Goal: Transaction & Acquisition: Purchase product/service

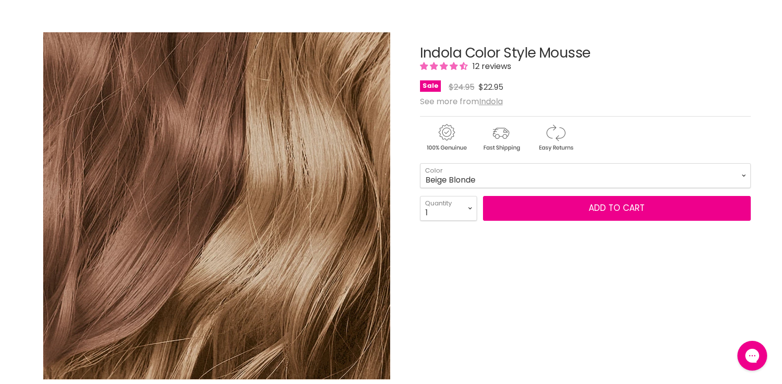
scroll to position [149, 0]
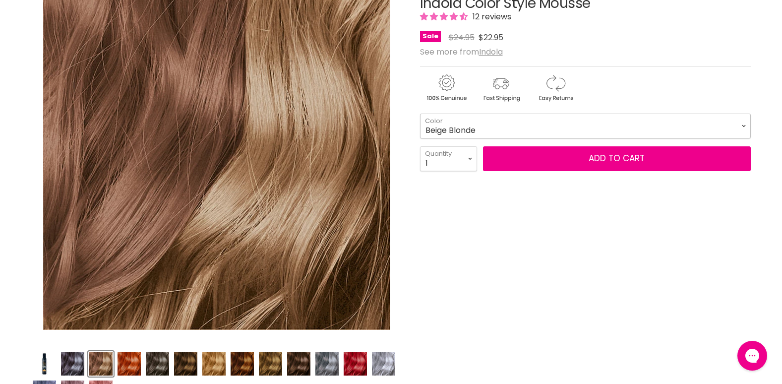
drag, startPoint x: 0, startPoint y: 0, endPoint x: 626, endPoint y: 124, distance: 638.3
click at [626, 124] on select "Beige Blonde Honey Blonde Medium Blonde Dark Blonde Medium Brown Strawberry Ros…" at bounding box center [585, 126] width 331 height 25
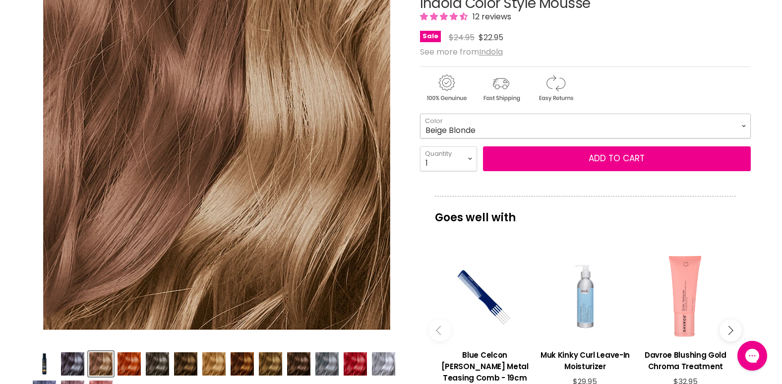
click at [626, 124] on select "Beige Blonde Honey Blonde Medium Blonde Dark Blonde Medium Brown Strawberry Ros…" at bounding box center [585, 126] width 331 height 25
click at [667, 36] on div "Sale Original Price $24.95 Current Price $22.95" at bounding box center [585, 37] width 331 height 13
click at [219, 357] on img "Product thumbnails" at bounding box center [213, 363] width 23 height 23
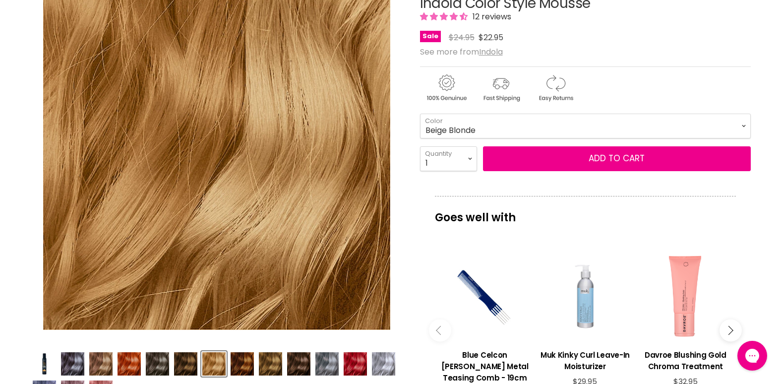
click at [290, 356] on img "Product thumbnails" at bounding box center [298, 363] width 23 height 23
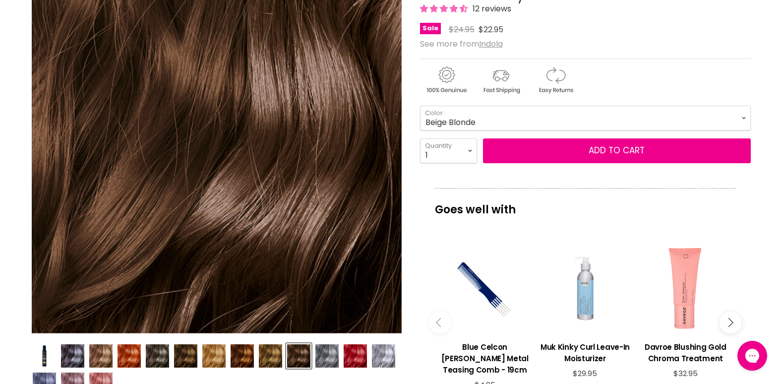
scroll to position [198, 0]
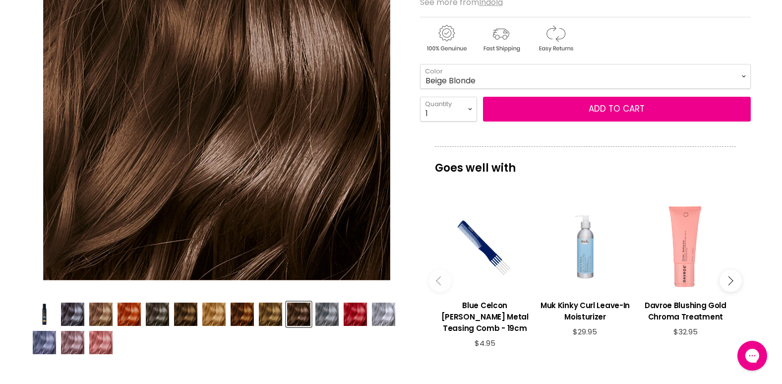
click at [274, 312] on img "Product thumbnails" at bounding box center [270, 313] width 23 height 23
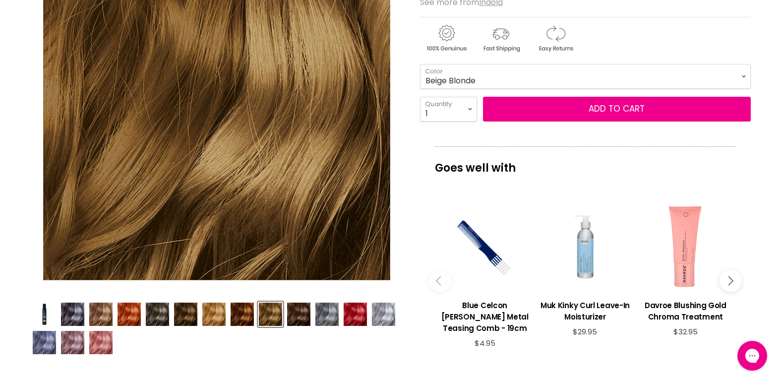
scroll to position [50, 0]
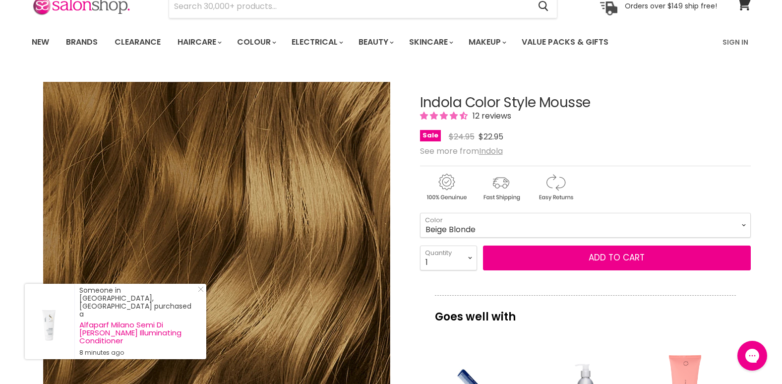
click at [489, 112] on span "12 reviews" at bounding box center [490, 115] width 42 height 11
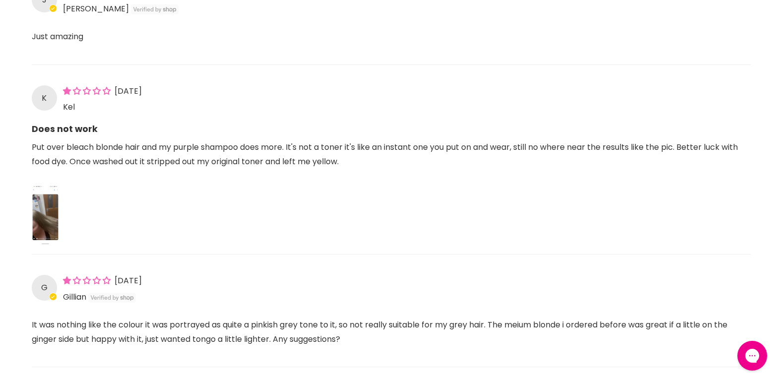
scroll to position [1014, 0]
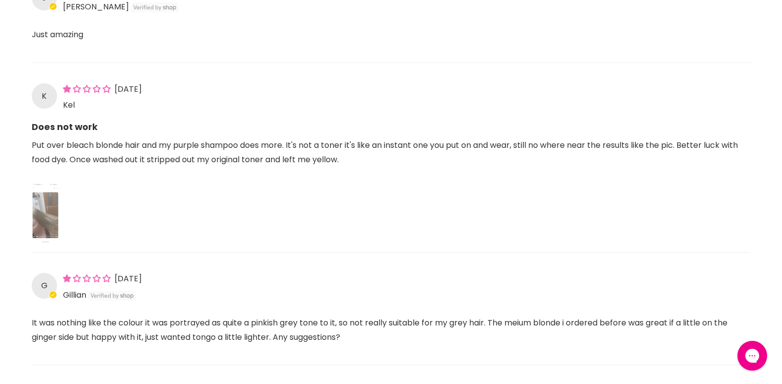
click at [54, 213] on img "Link to user picture 1" at bounding box center [45, 212] width 27 height 59
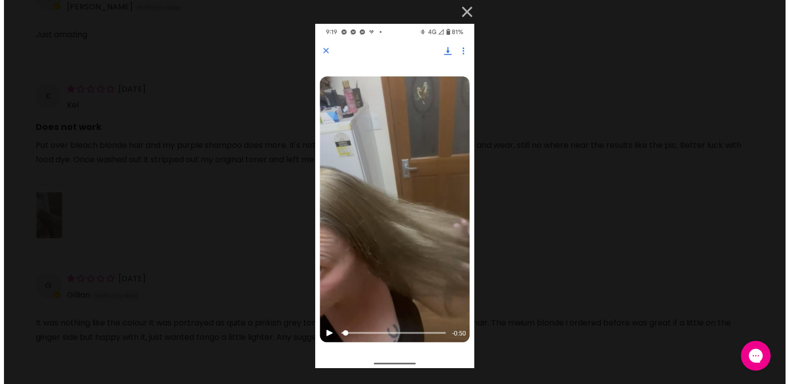
scroll to position [0, 0]
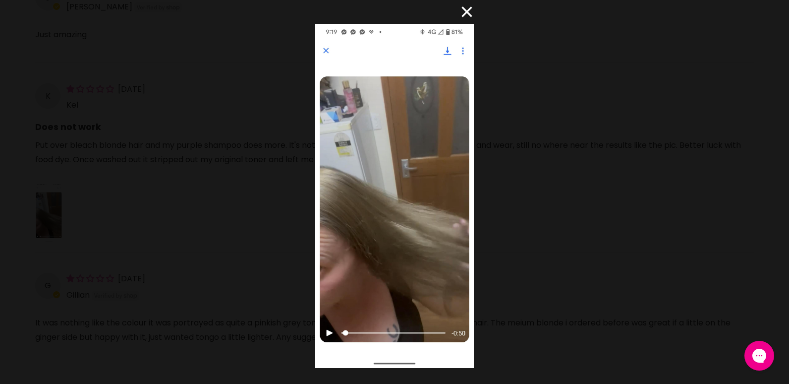
click at [463, 14] on button "×" at bounding box center [462, 12] width 24 height 24
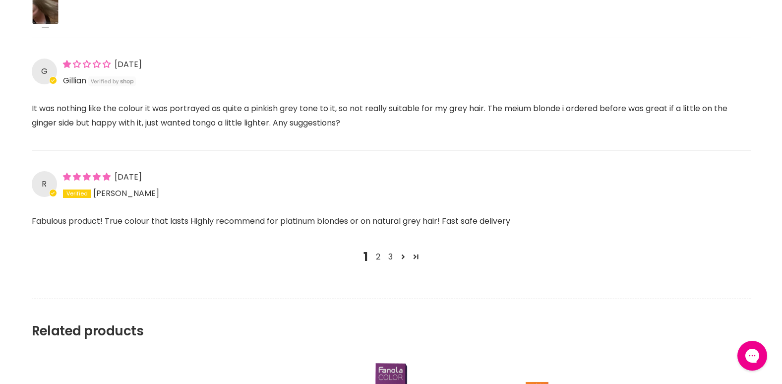
scroll to position [1261, 0]
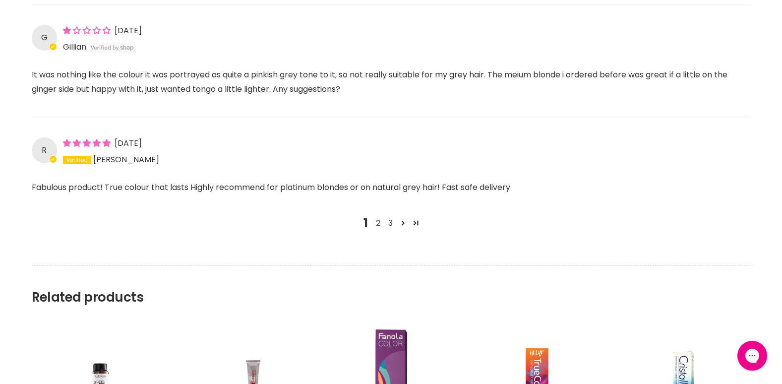
click at [377, 222] on link "2" at bounding box center [378, 223] width 12 height 12
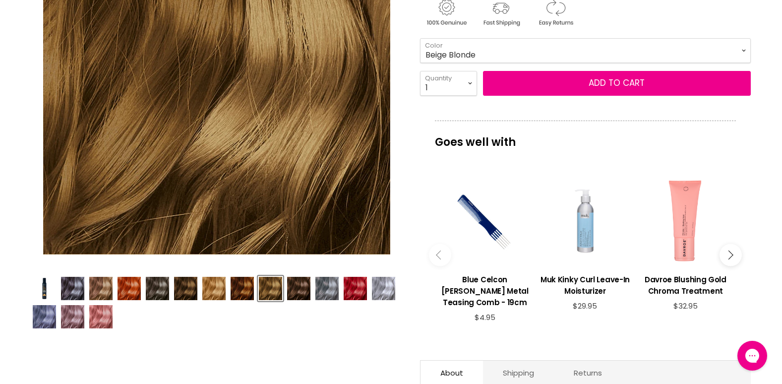
scroll to position [248, 0]
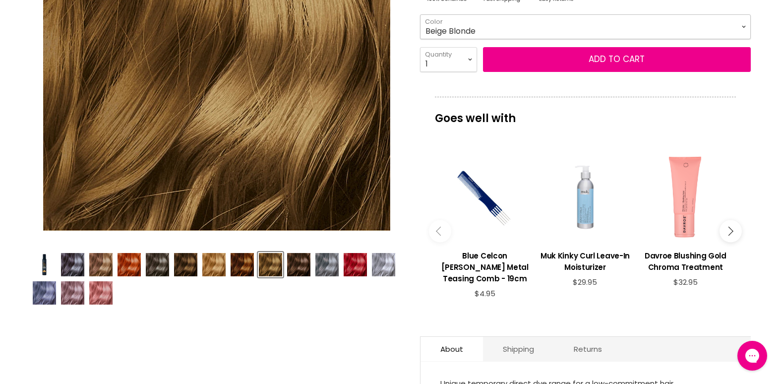
click at [480, 30] on select "Beige Blonde Honey Blonde Medium Blonde Dark Blonde Medium Brown Strawberry Ros…" at bounding box center [585, 26] width 331 height 25
click at [420, 14] on select "Beige Blonde Honey Blonde Medium Blonde Dark Blonde Medium Brown Strawberry Ros…" at bounding box center [585, 26] width 331 height 25
select select "Medium Blonde"
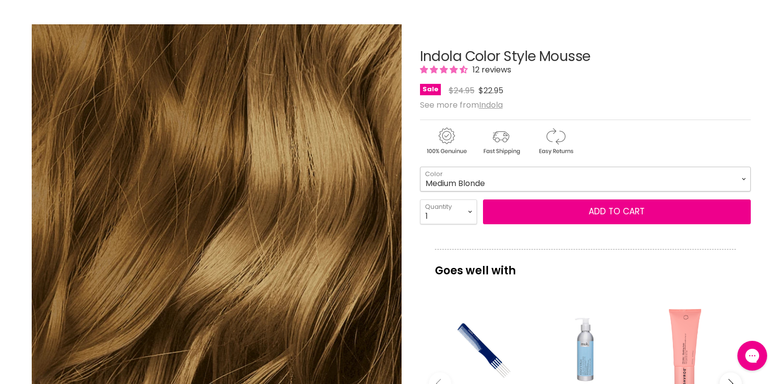
scroll to position [248, 0]
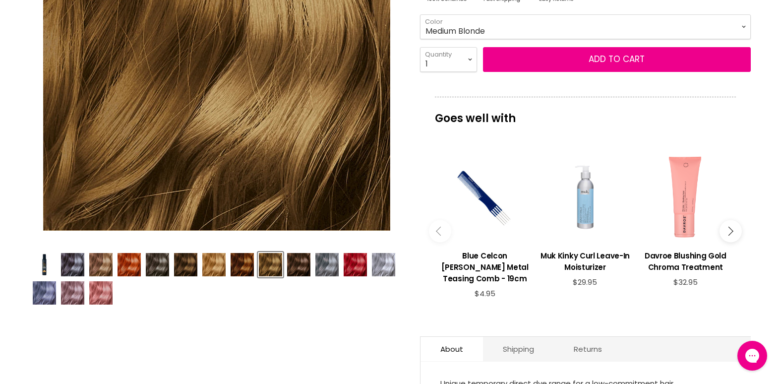
click at [68, 265] on img "Product thumbnails" at bounding box center [72, 264] width 23 height 23
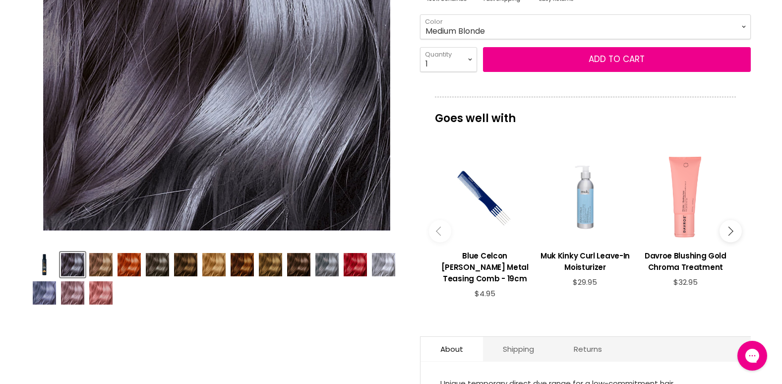
click at [86, 269] on div "Product thumbnails" at bounding box center [216, 277] width 373 height 57
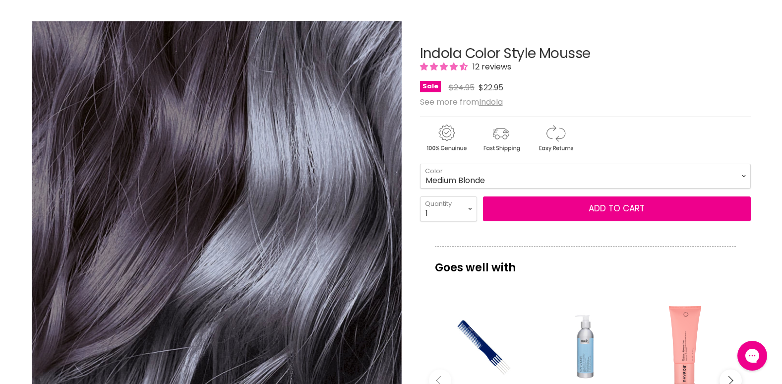
scroll to position [149, 0]
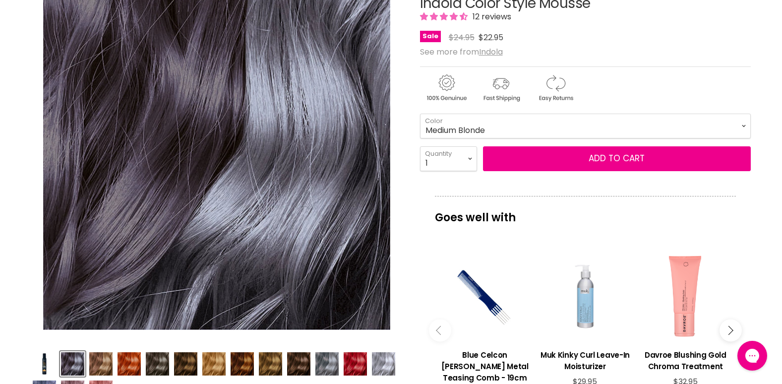
click at [213, 368] on img "Product thumbnails" at bounding box center [213, 363] width 23 height 23
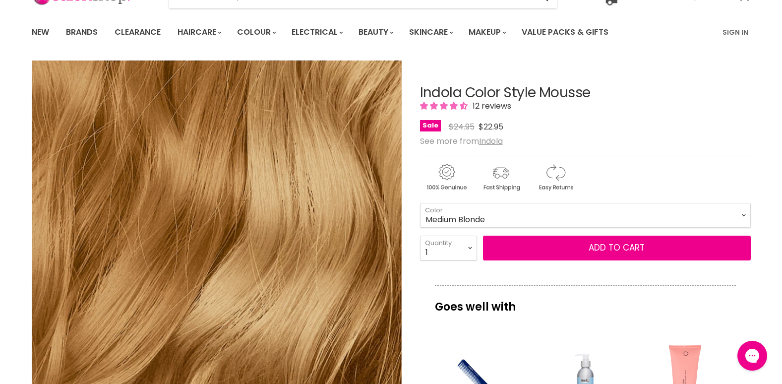
scroll to position [50, 0]
